Goal: Navigation & Orientation: Find specific page/section

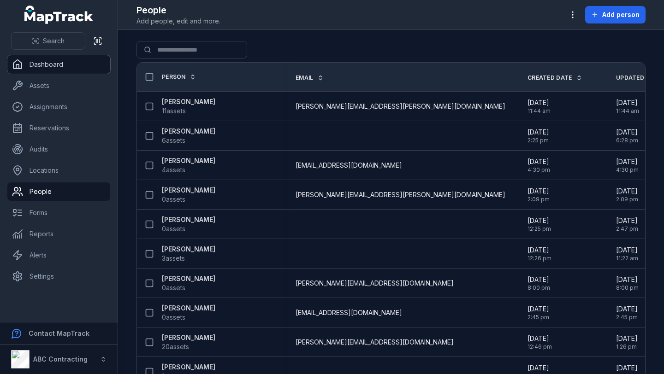
click at [49, 62] on link "Dashboard" at bounding box center [58, 64] width 103 height 18
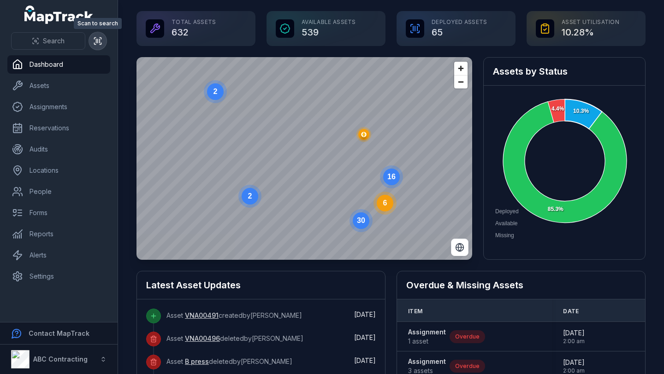
click at [99, 42] on icon at bounding box center [97, 40] width 9 height 9
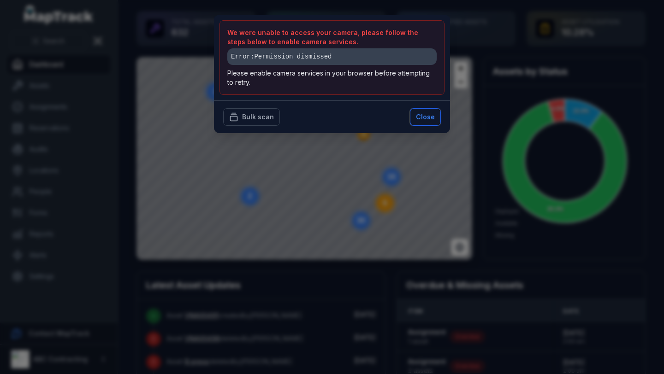
click at [422, 122] on button "Close" at bounding box center [425, 117] width 31 height 18
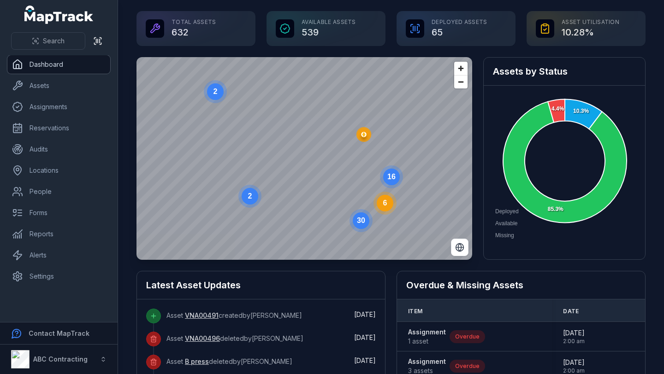
click at [38, 68] on link "Dashboard" at bounding box center [58, 64] width 103 height 18
click at [54, 353] on div "ABC Contracting" at bounding box center [49, 359] width 77 height 18
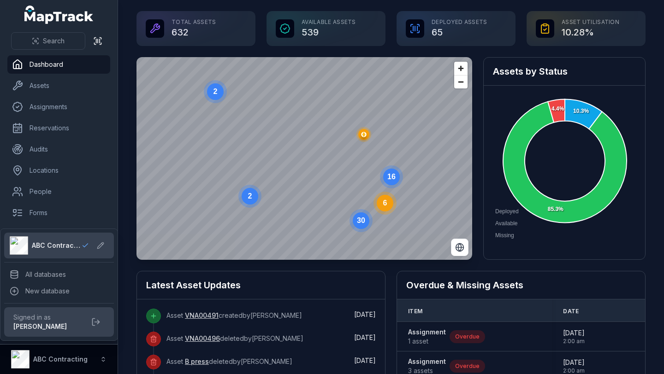
click at [54, 353] on div "ABC Contracting" at bounding box center [49, 359] width 77 height 18
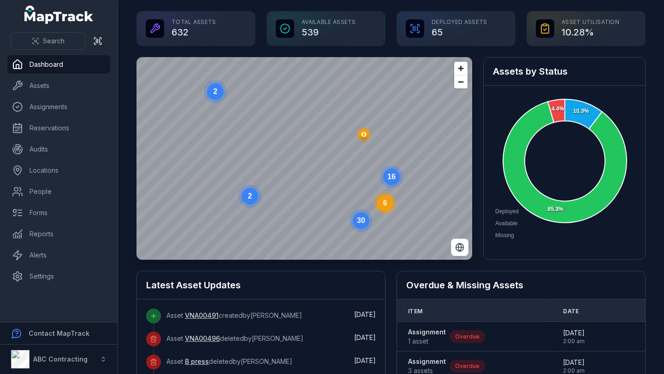
click at [75, 118] on ul "Dashboard Assets Assignments Reservations Audits Locations People Forms Reports…" at bounding box center [58, 170] width 103 height 230
